Goal: Task Accomplishment & Management: Manage account settings

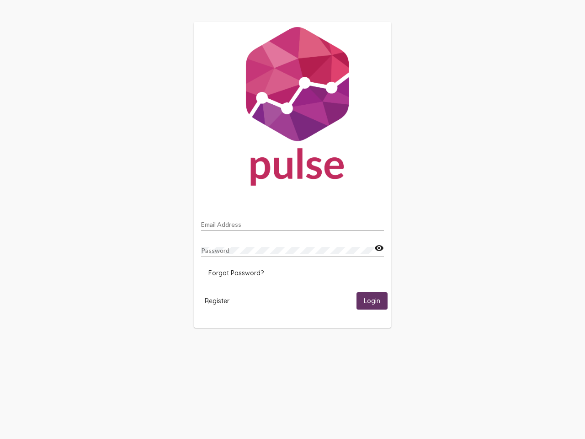
click at [292, 222] on input "Email Address" at bounding box center [292, 224] width 183 height 7
click at [379, 248] on mat-icon "visibility" at bounding box center [379, 248] width 10 height 11
click at [236, 273] on span "Forgot Password?" at bounding box center [235, 273] width 55 height 8
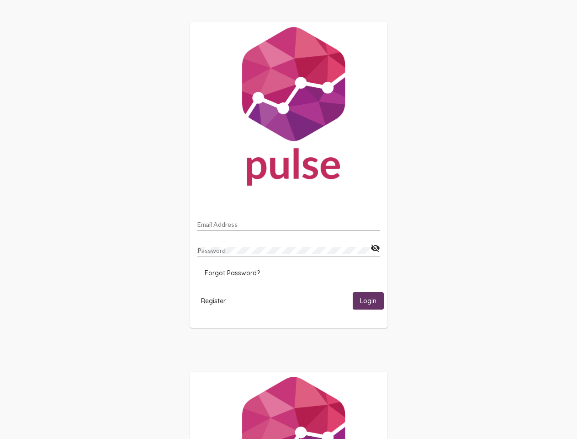
click at [217, 300] on span "Register" at bounding box center [213, 300] width 25 height 8
click at [372, 300] on span "Login" at bounding box center [368, 301] width 16 height 8
